Goal: Information Seeking & Learning: Learn about a topic

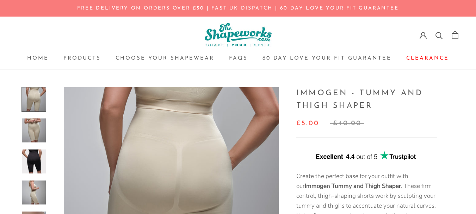
click at [33, 134] on img at bounding box center [34, 130] width 24 height 24
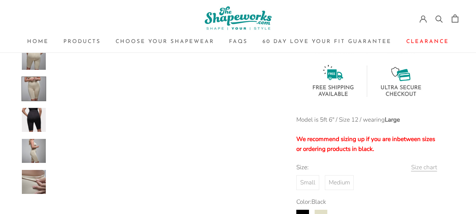
scroll to position [338, 0]
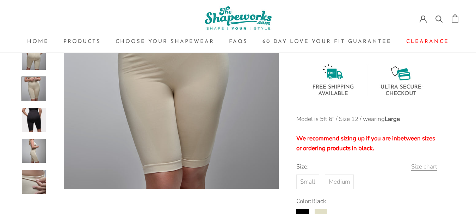
click at [29, 116] on img at bounding box center [34, 120] width 24 height 24
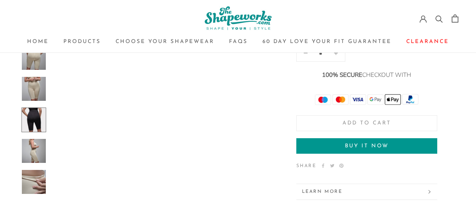
scroll to position [553, 0]
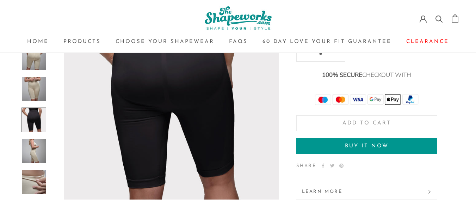
click at [34, 160] on img at bounding box center [34, 151] width 24 height 24
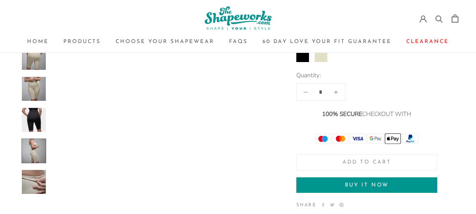
scroll to position [745, 0]
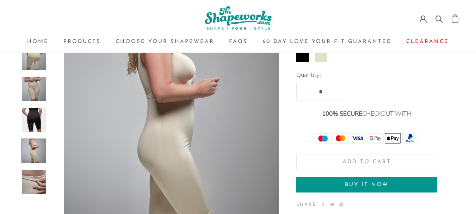
click at [30, 181] on img at bounding box center [34, 182] width 24 height 24
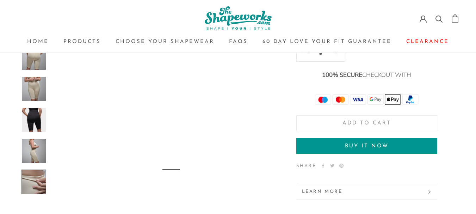
scroll to position [927, 0]
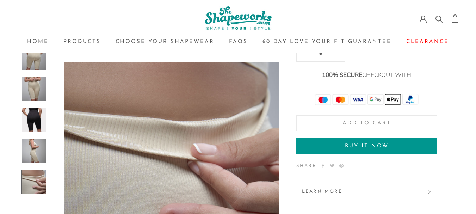
click at [36, 90] on img at bounding box center [34, 89] width 24 height 24
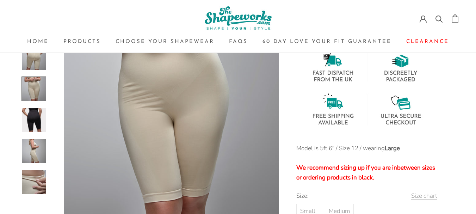
scroll to position [381, 0]
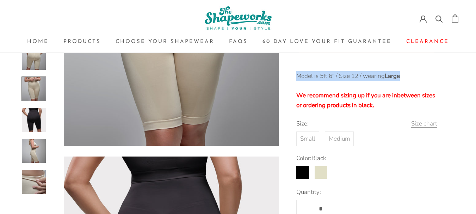
drag, startPoint x: 297, startPoint y: 95, endPoint x: 428, endPoint y: 71, distance: 133.8
copy div "Create the perfect base for your outfit with our Immogen Tummy and Thigh Shaper…"
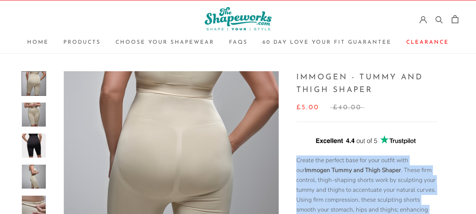
scroll to position [15, 0]
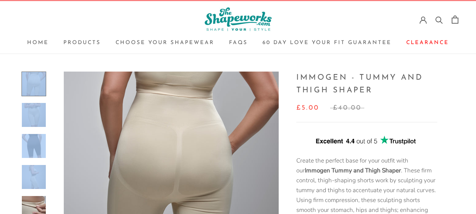
drag, startPoint x: 21, startPoint y: 64, endPoint x: 35, endPoint y: 175, distance: 111.8
copy div
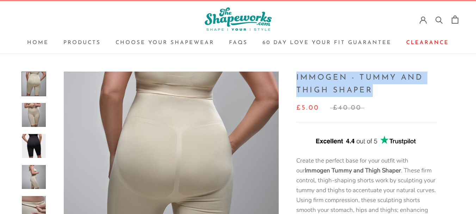
drag, startPoint x: 297, startPoint y: 78, endPoint x: 418, endPoint y: 93, distance: 122.4
click at [418, 93] on h1 "Immogen - Tummy and Thigh Shaper" at bounding box center [366, 84] width 141 height 26
copy h1 "Immogen - Tummy and Thigh Shaper"
click at [360, 43] on link "60 Day Love Your Fit Guarantee 60 Day Love Your Fit Guarantee" at bounding box center [326, 42] width 129 height 5
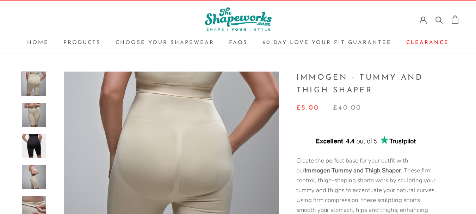
click at [300, 144] on div at bounding box center [366, 139] width 141 height 17
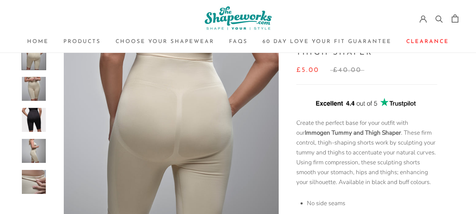
scroll to position [53, 0]
click at [168, 43] on link "Choose your Shapewear Choose your Shapewear" at bounding box center [165, 41] width 99 height 5
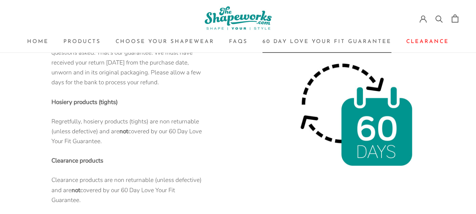
scroll to position [233, 0]
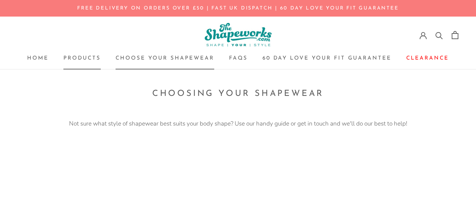
click at [78, 57] on link "Products Products" at bounding box center [81, 58] width 37 height 5
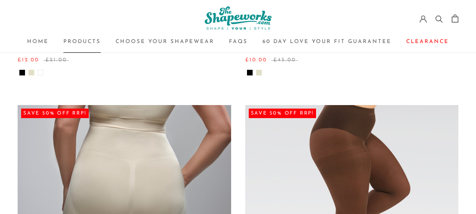
scroll to position [813, 0]
